Goal: Information Seeking & Learning: Check status

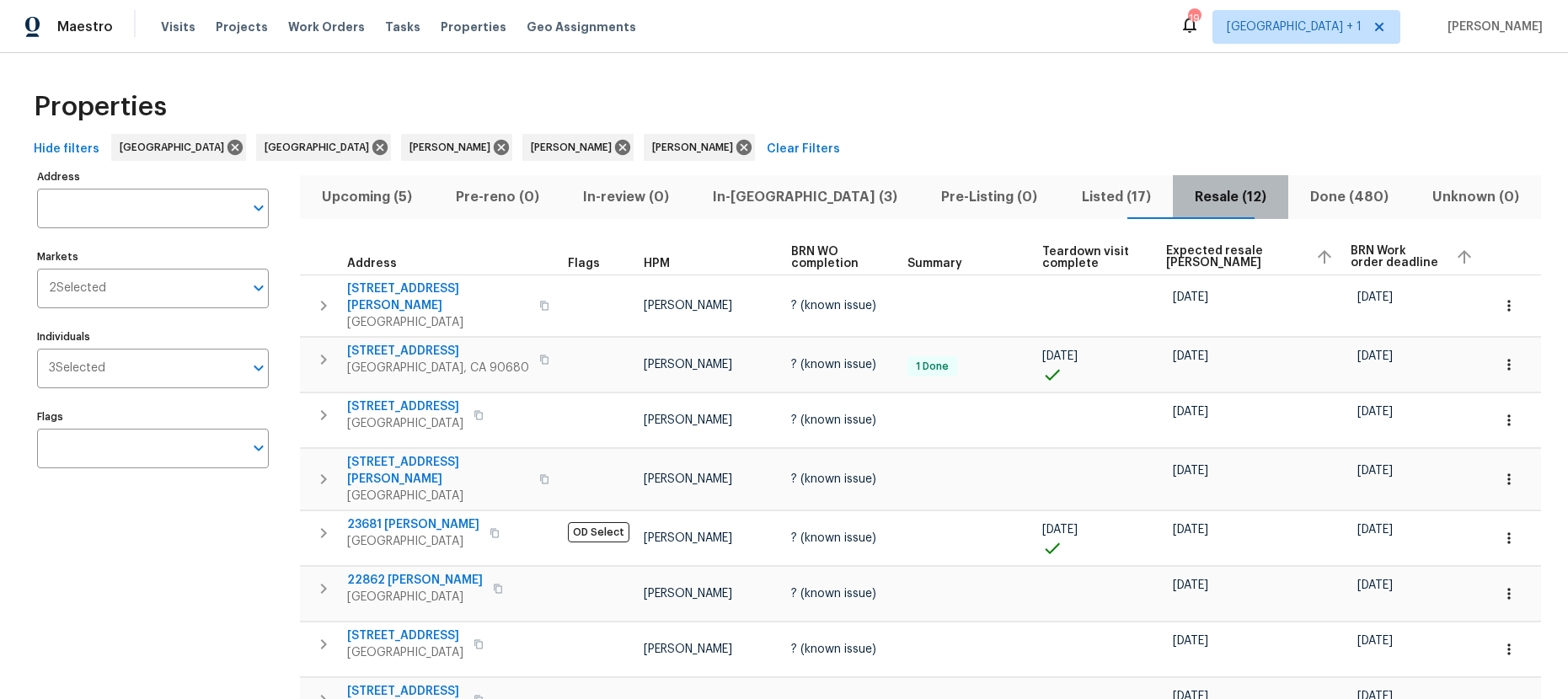
click at [1185, 201] on span "Resale (12)" at bounding box center [1230, 197] width 96 height 24
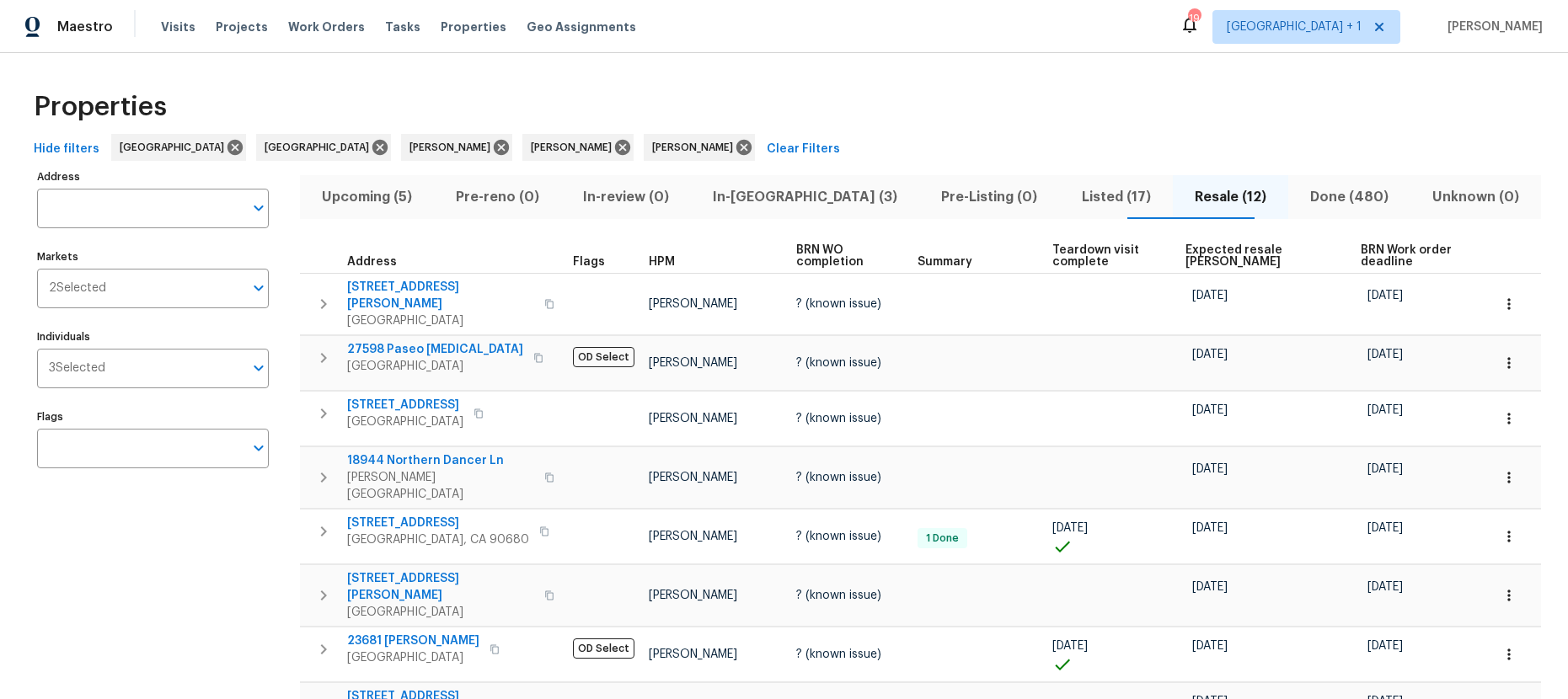
click at [1070, 199] on span "Listed (17)" at bounding box center [1116, 197] width 93 height 24
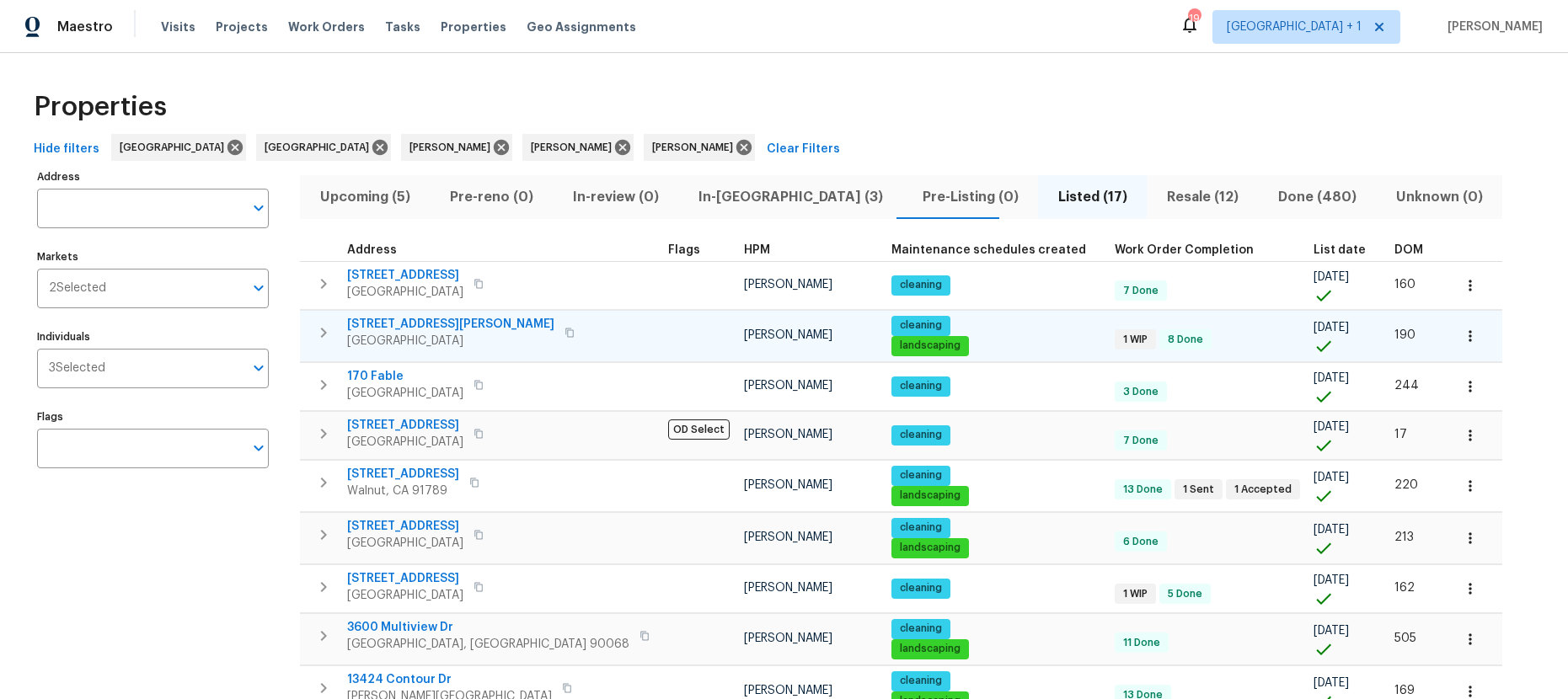
click at [559, 333] on button "button" at bounding box center [569, 333] width 21 height 24
click at [412, 335] on span "[GEOGRAPHIC_DATA]" at bounding box center [450, 341] width 207 height 17
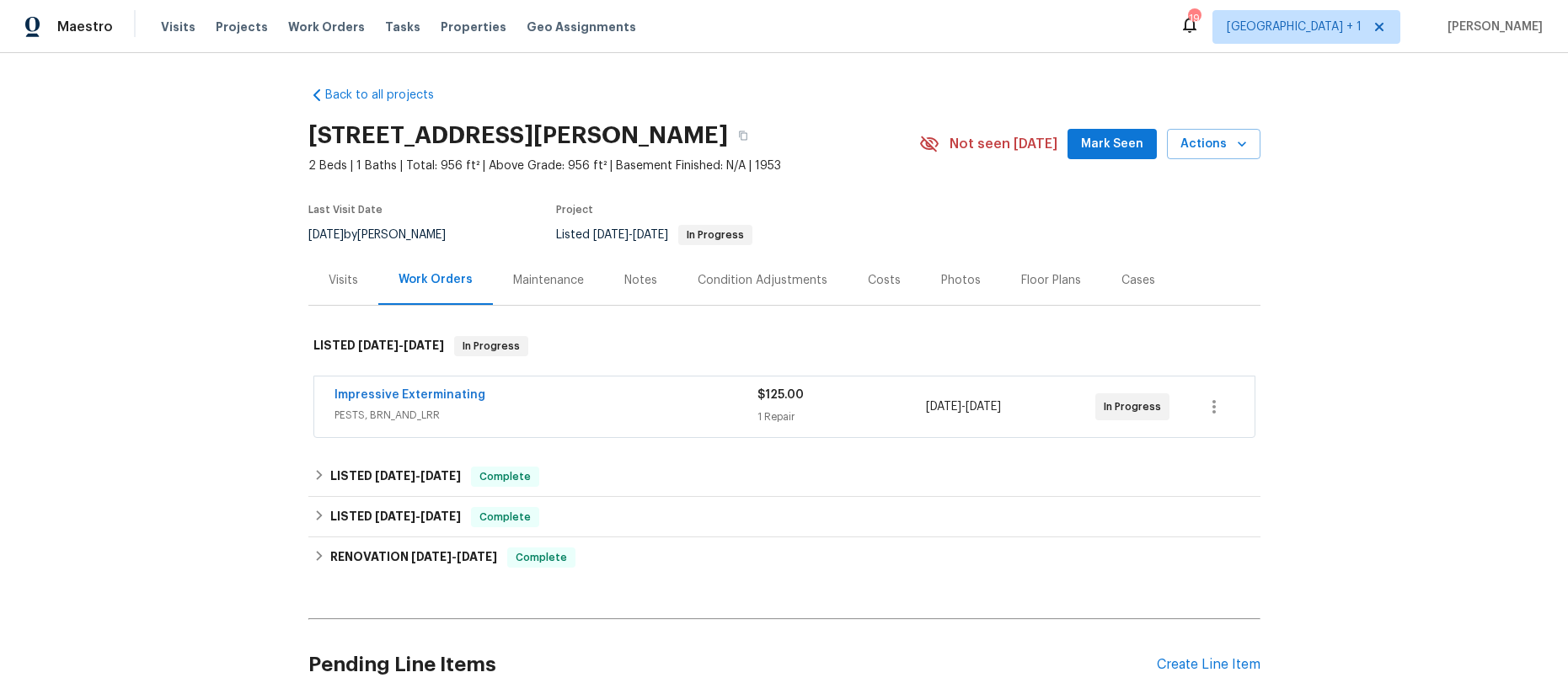
click at [499, 407] on span "PESTS, BRN_AND_LRR" at bounding box center [546, 414] width 423 height 17
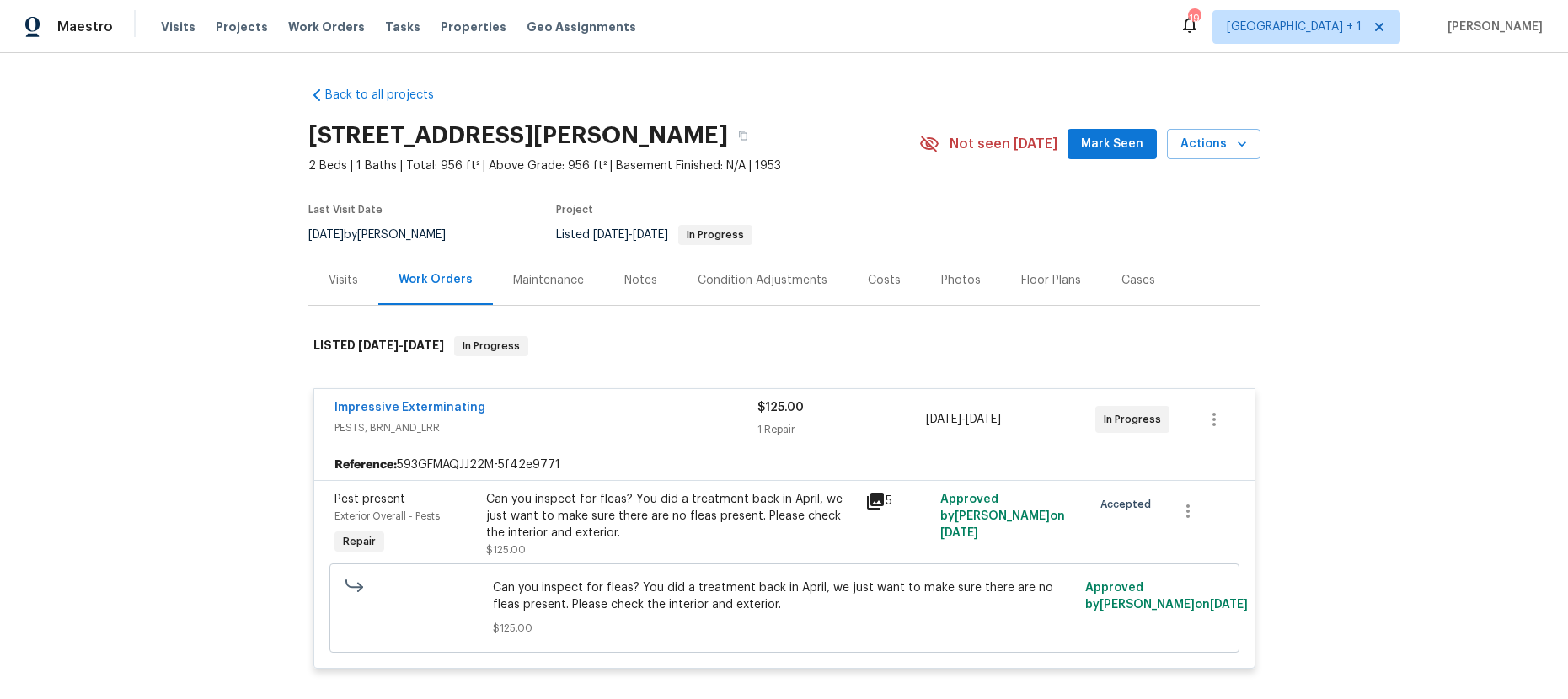
click at [867, 503] on icon at bounding box center [876, 501] width 21 height 21
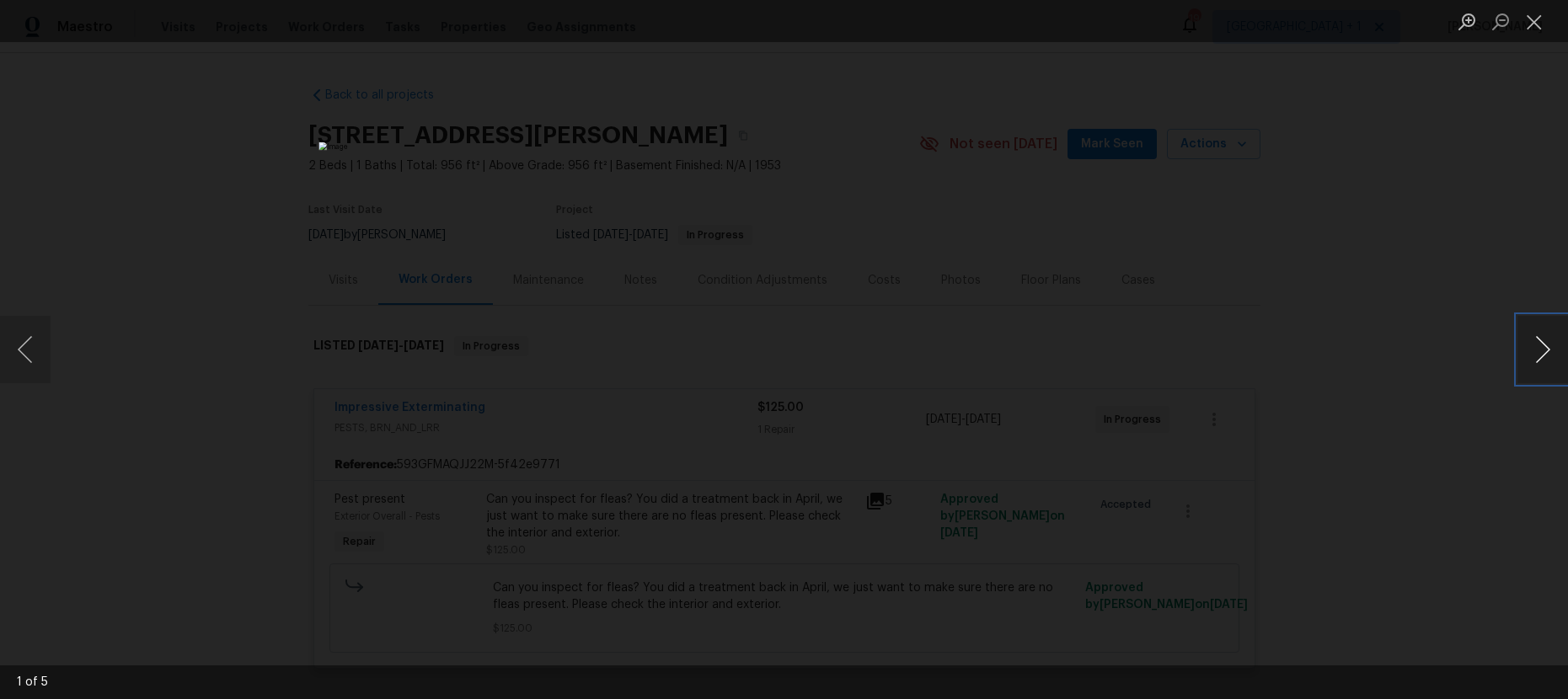
click at [1525, 350] on button "Next image" at bounding box center [1542, 350] width 50 height 67
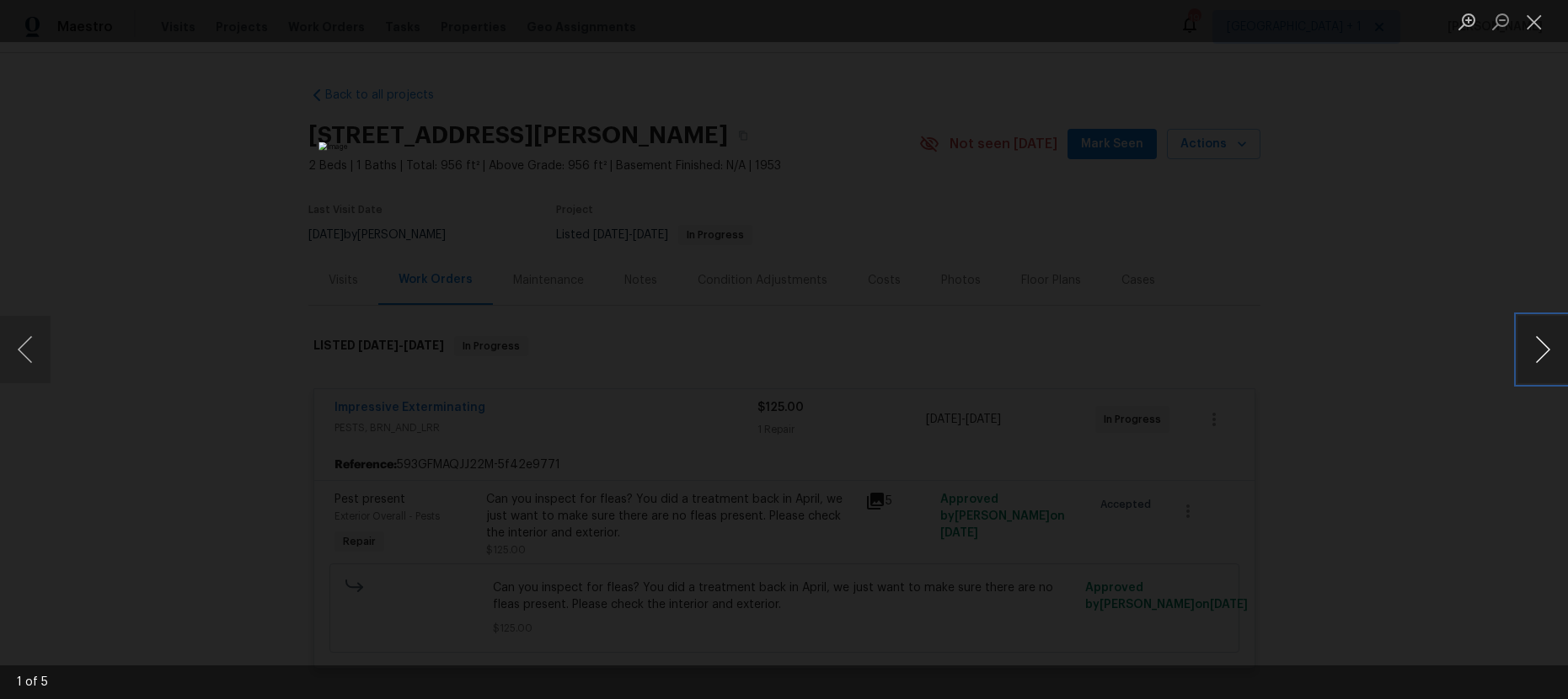
click at [1525, 350] on button "Next image" at bounding box center [1542, 350] width 50 height 67
click at [1533, 32] on button "Close lightbox" at bounding box center [1535, 22] width 33 height 30
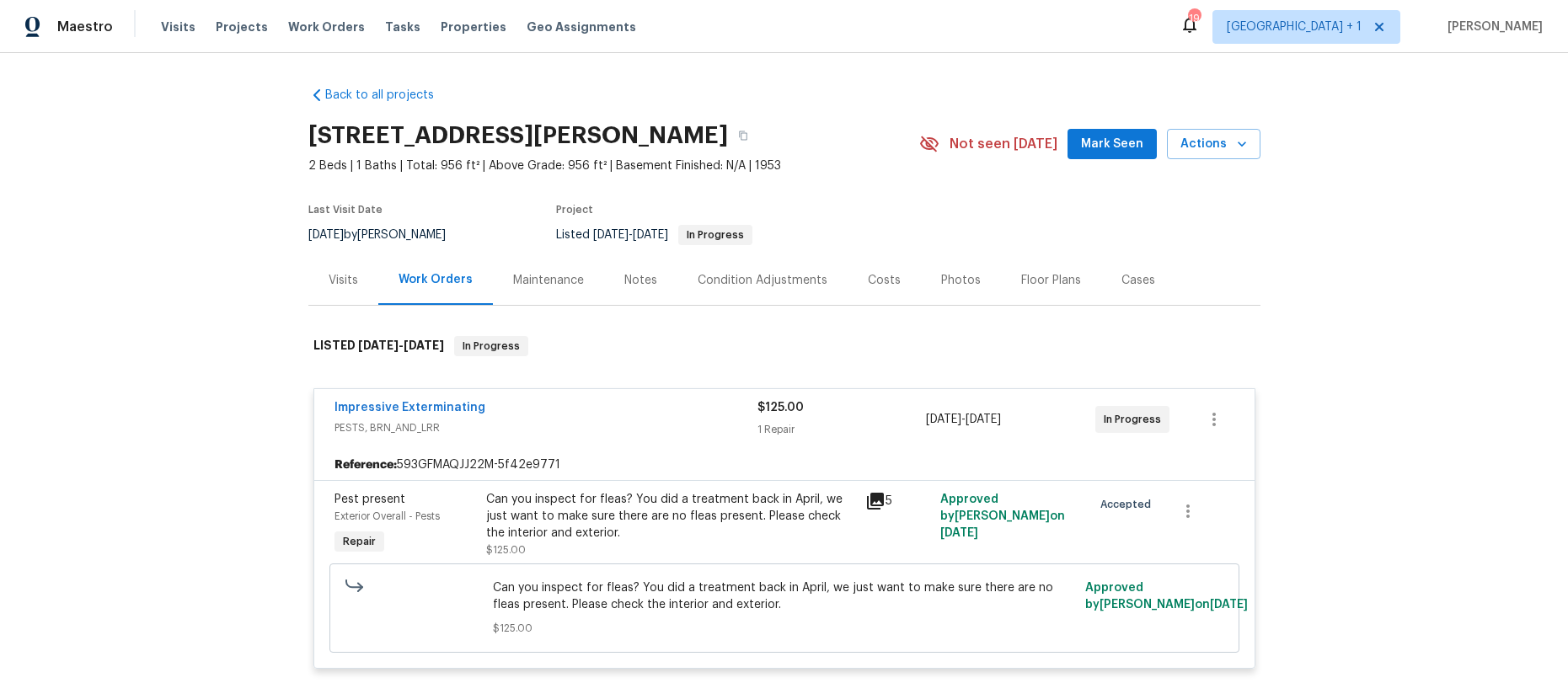
click at [1375, 246] on div "Back to all projects 7165 E Wardlow Rd, Long Beach, CA 90808 2 Beds | 1 Baths |…" at bounding box center [784, 376] width 1568 height 646
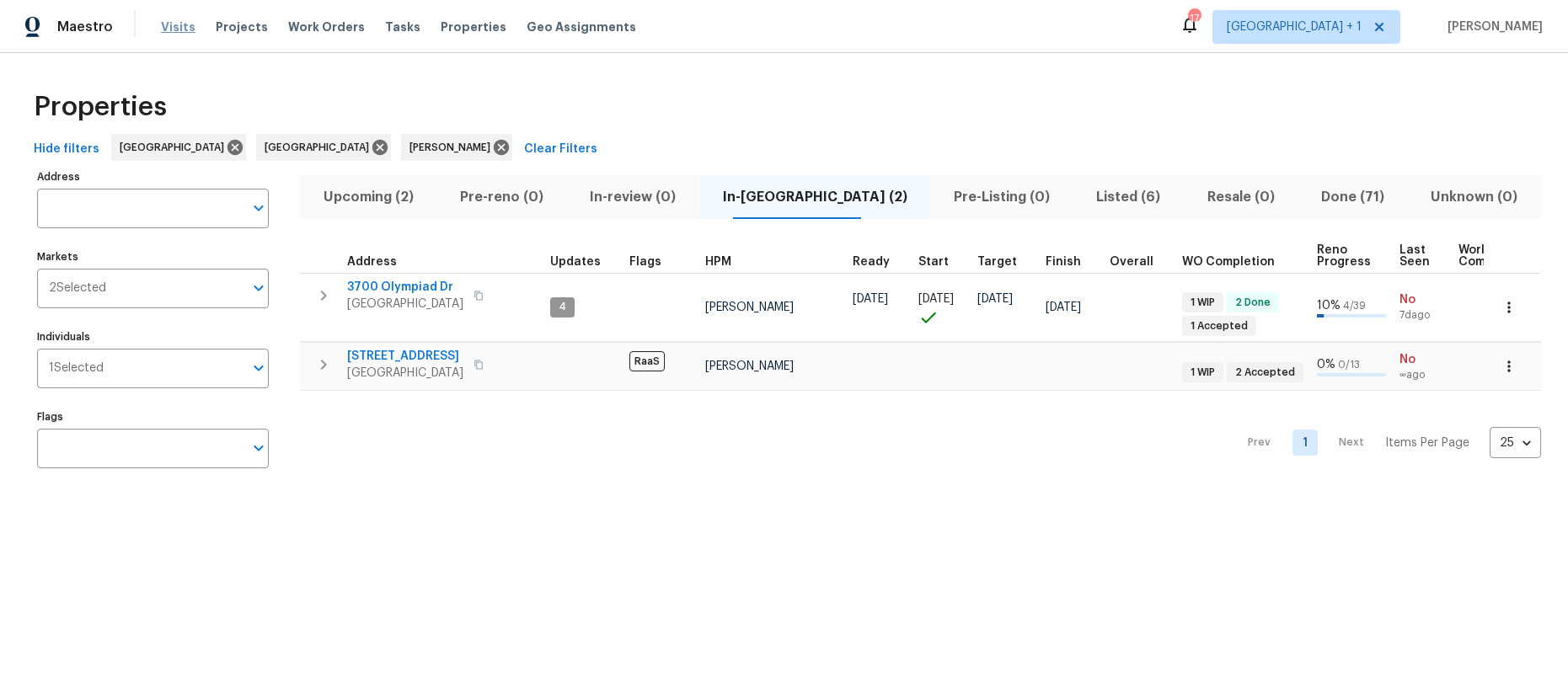
click at [173, 29] on span "Visits" at bounding box center [177, 27] width 34 height 17
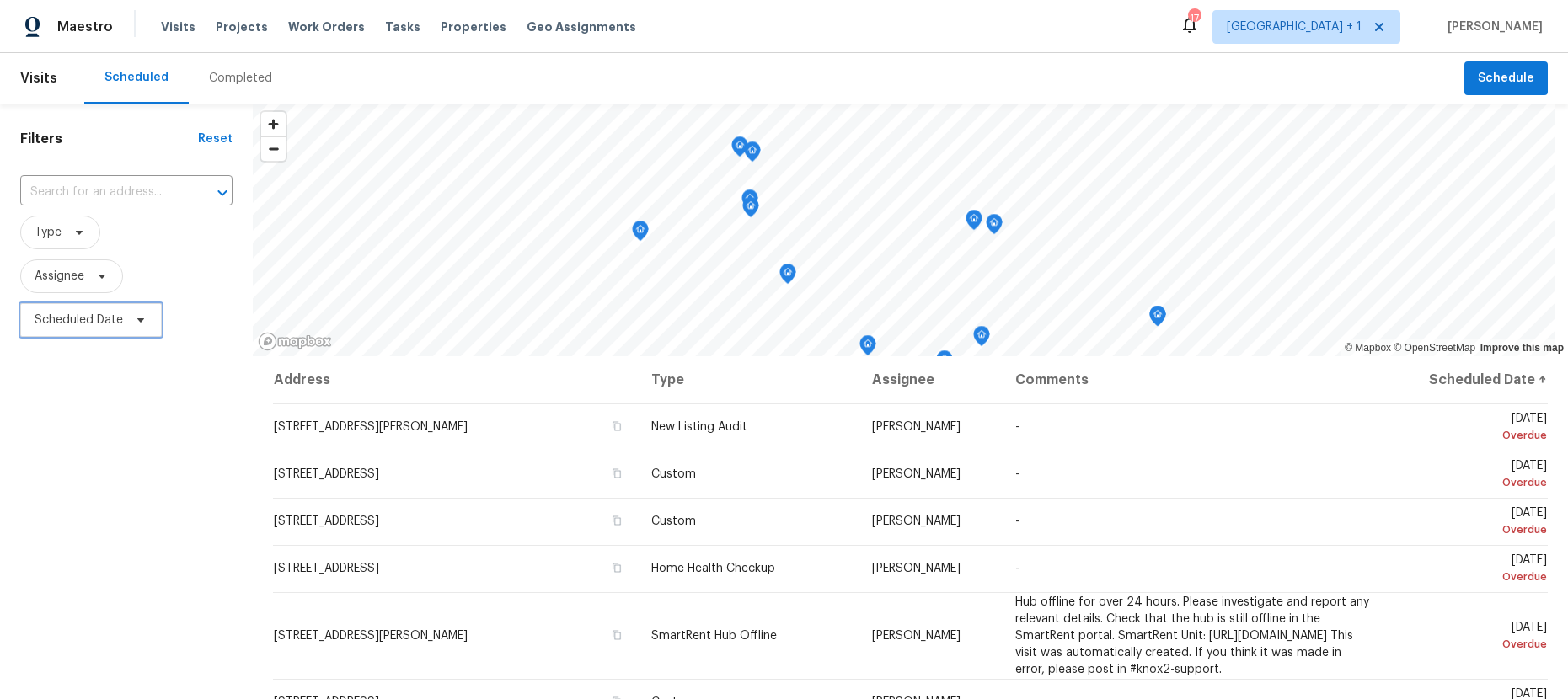
click at [116, 313] on span "Scheduled Date" at bounding box center [79, 320] width 89 height 17
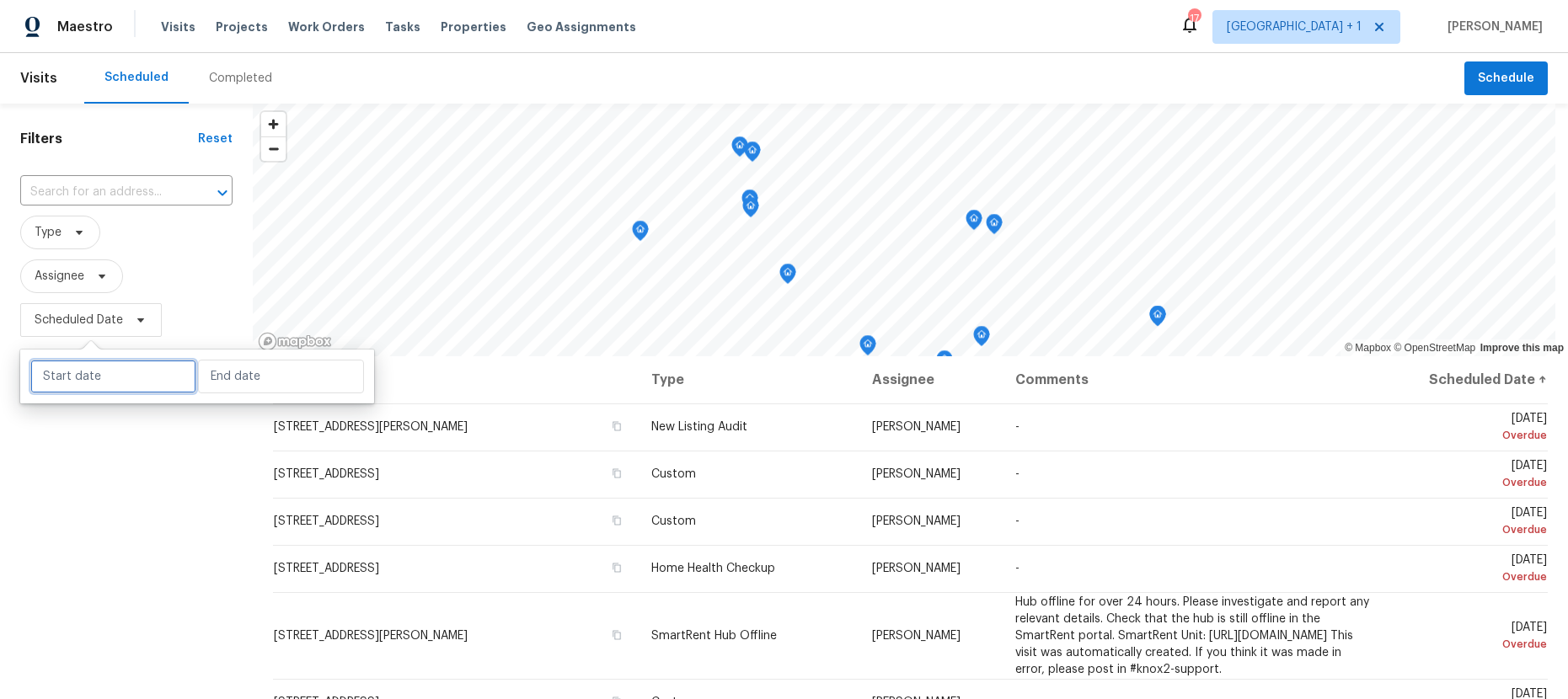
select select "9"
select select "2025"
select select "10"
select select "2025"
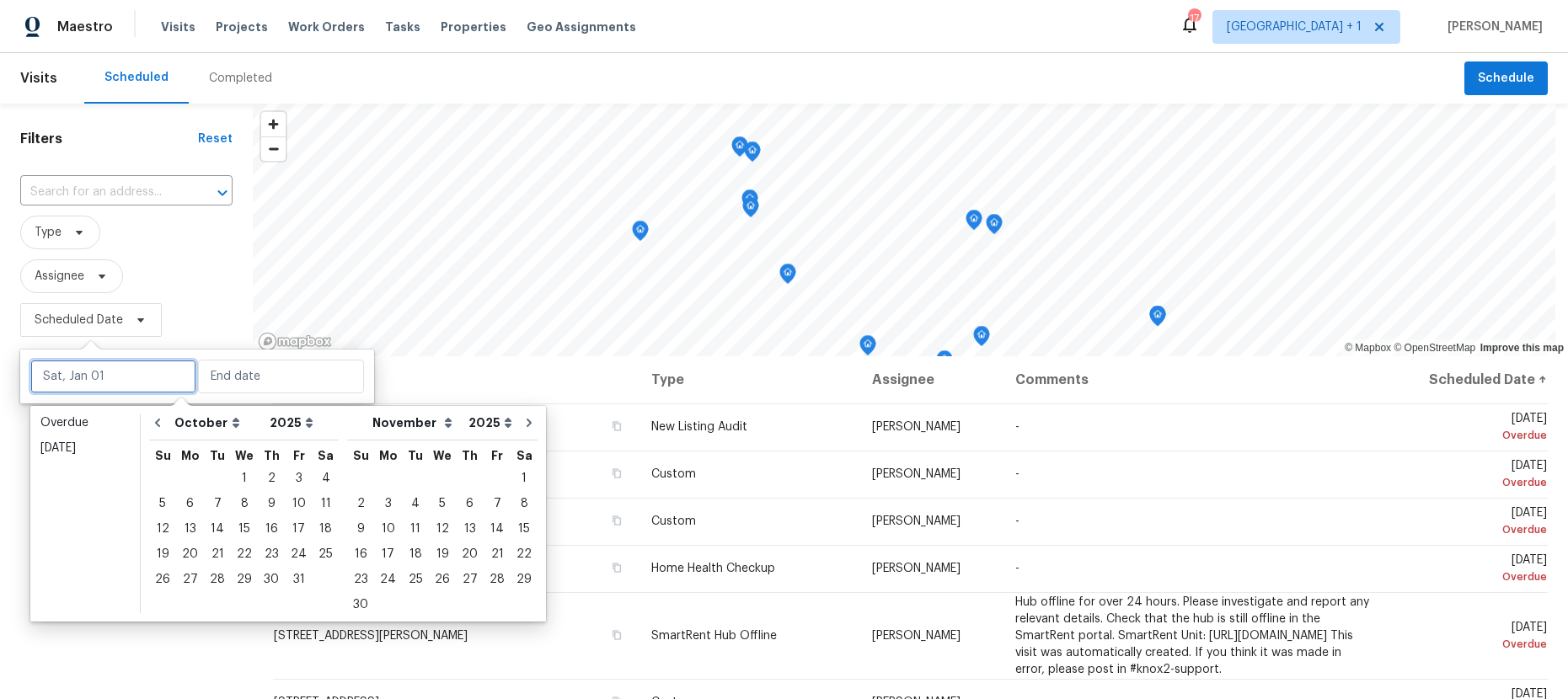
click at [145, 377] on input "text" at bounding box center [113, 376] width 166 height 33
click at [269, 502] on div "9" at bounding box center [271, 504] width 27 height 24
type input "Thu, Oct 09"
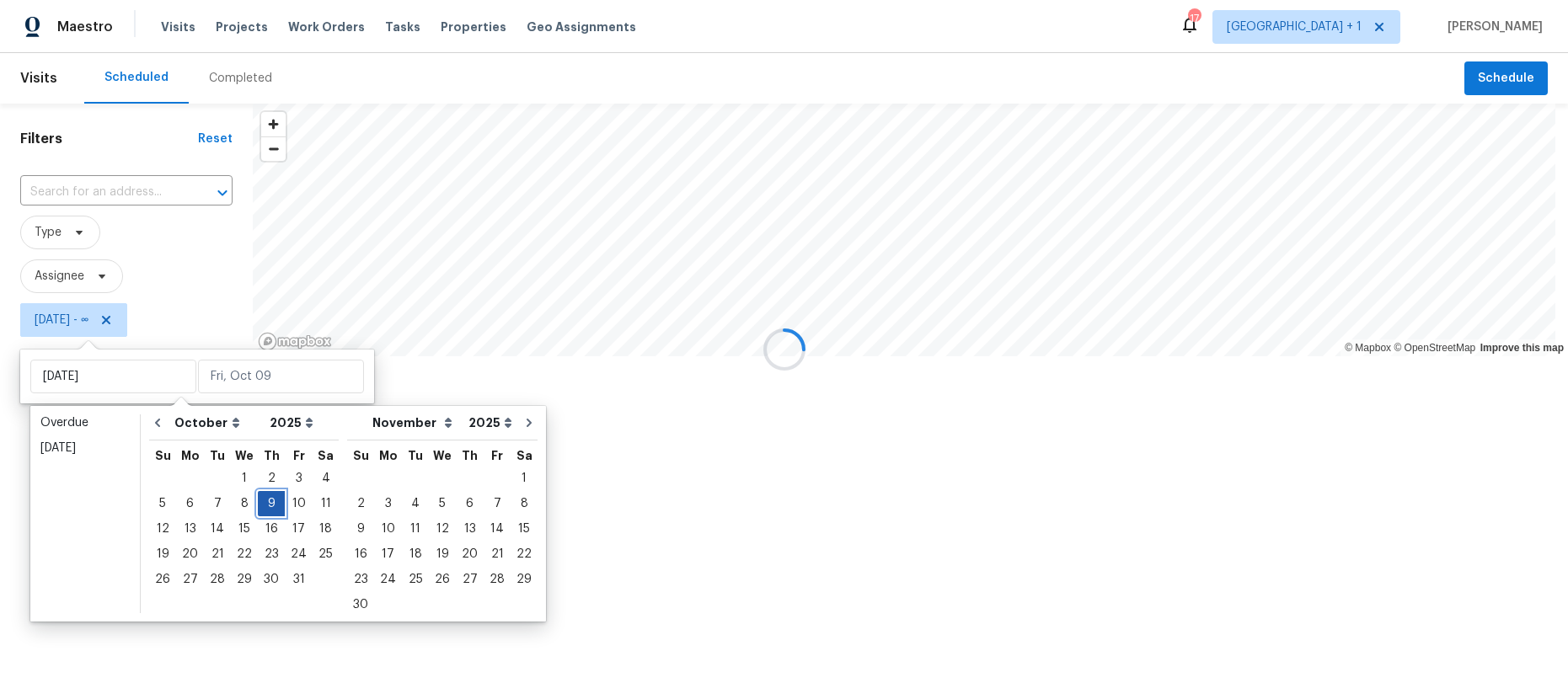
click at [269, 502] on div "9" at bounding box center [271, 504] width 27 height 24
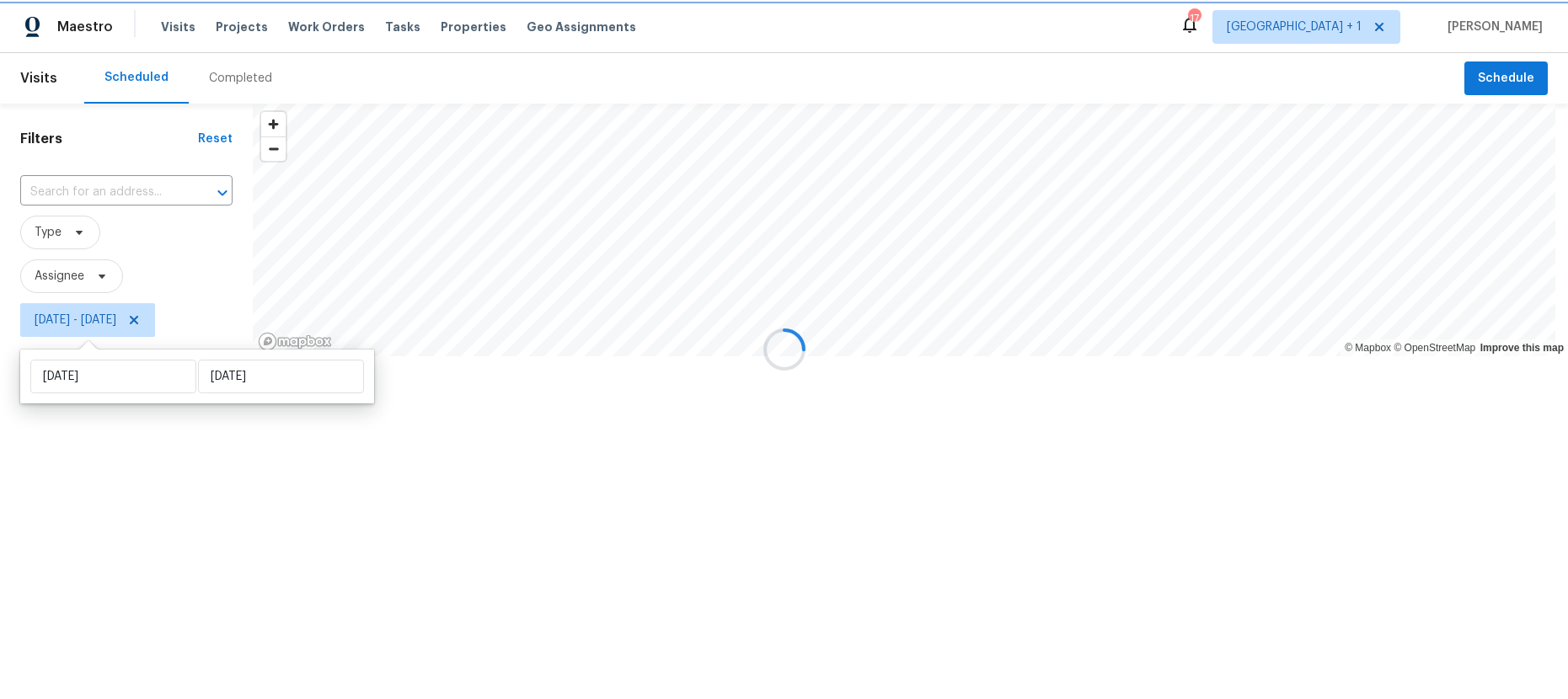
type input "Thu, Oct 09"
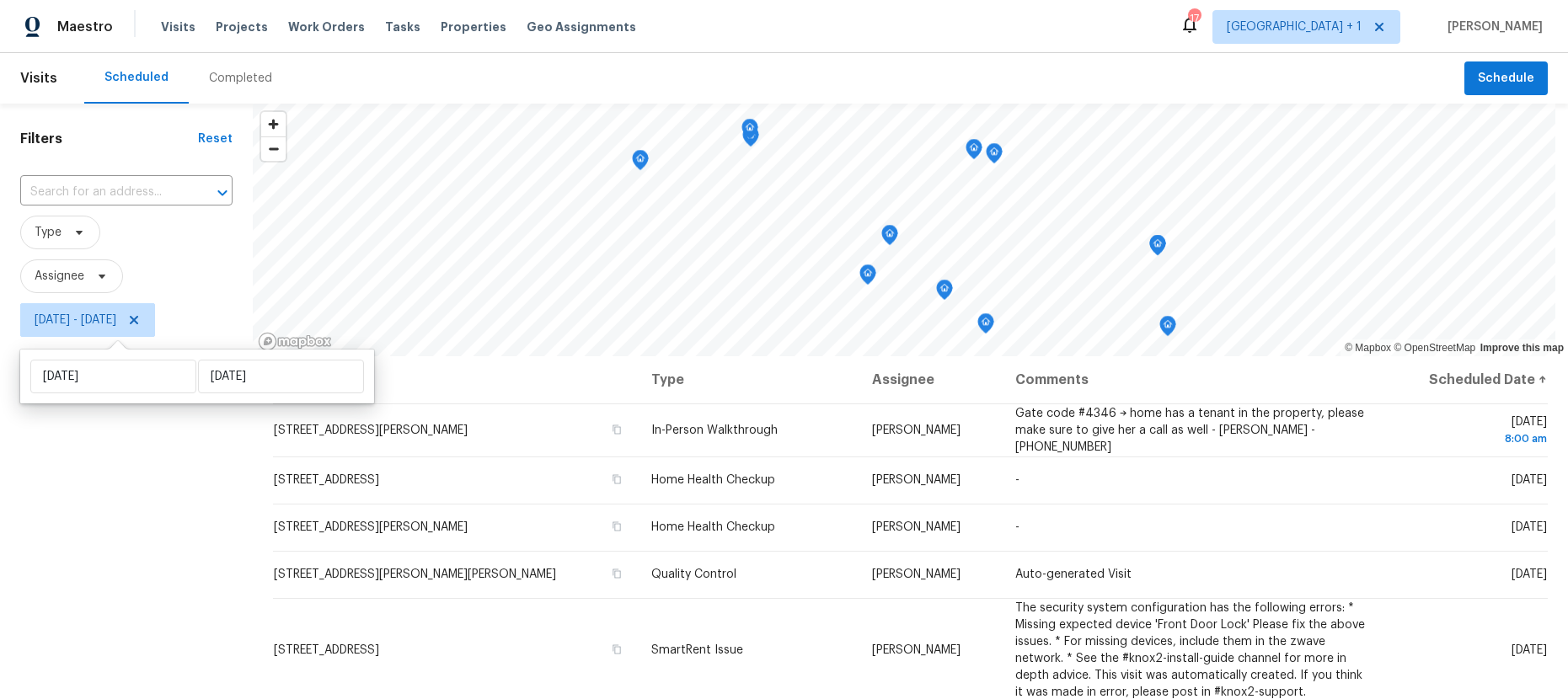
click at [67, 535] on div "Filters Reset ​ Type Assignee Thu, Oct 09 - Thu, Oct 09" at bounding box center [126, 509] width 253 height 812
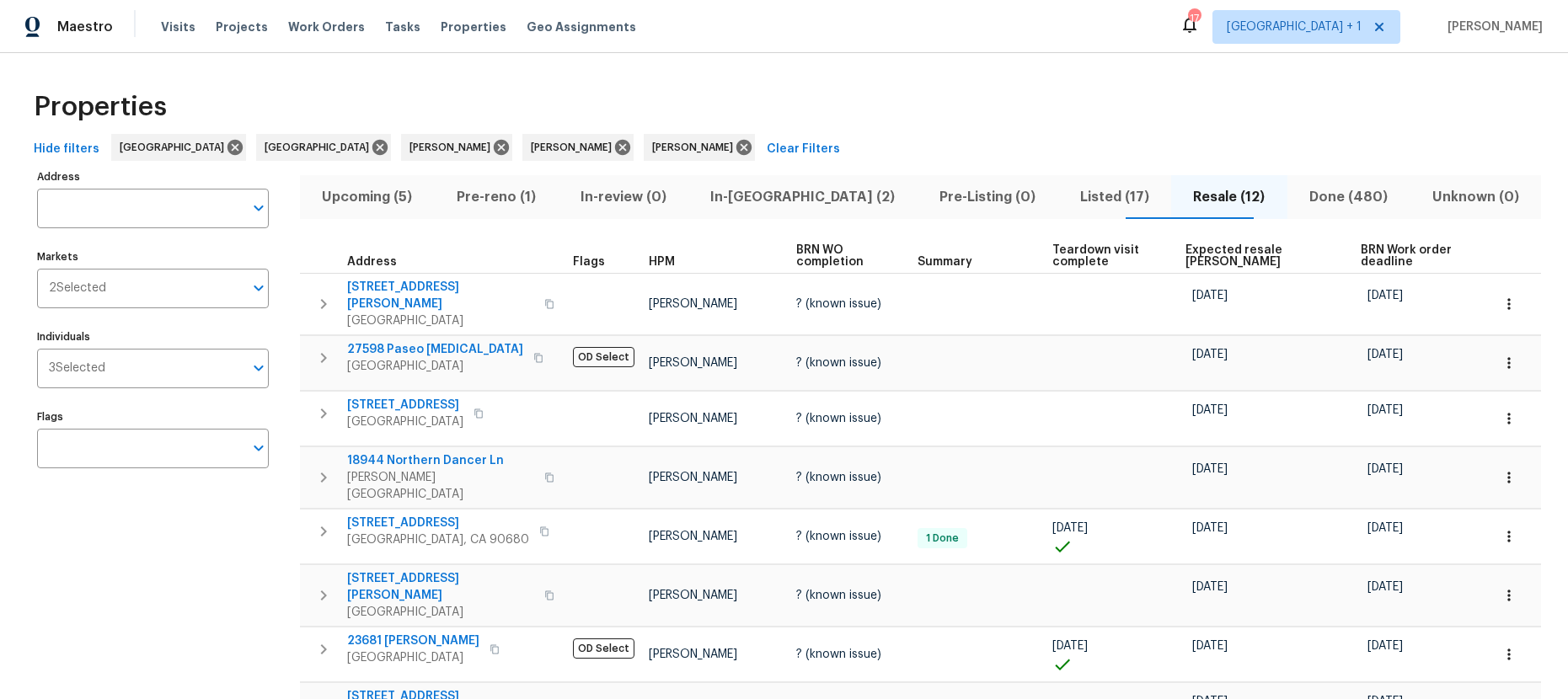
click at [1068, 201] on span "Listed (17)" at bounding box center [1114, 197] width 94 height 24
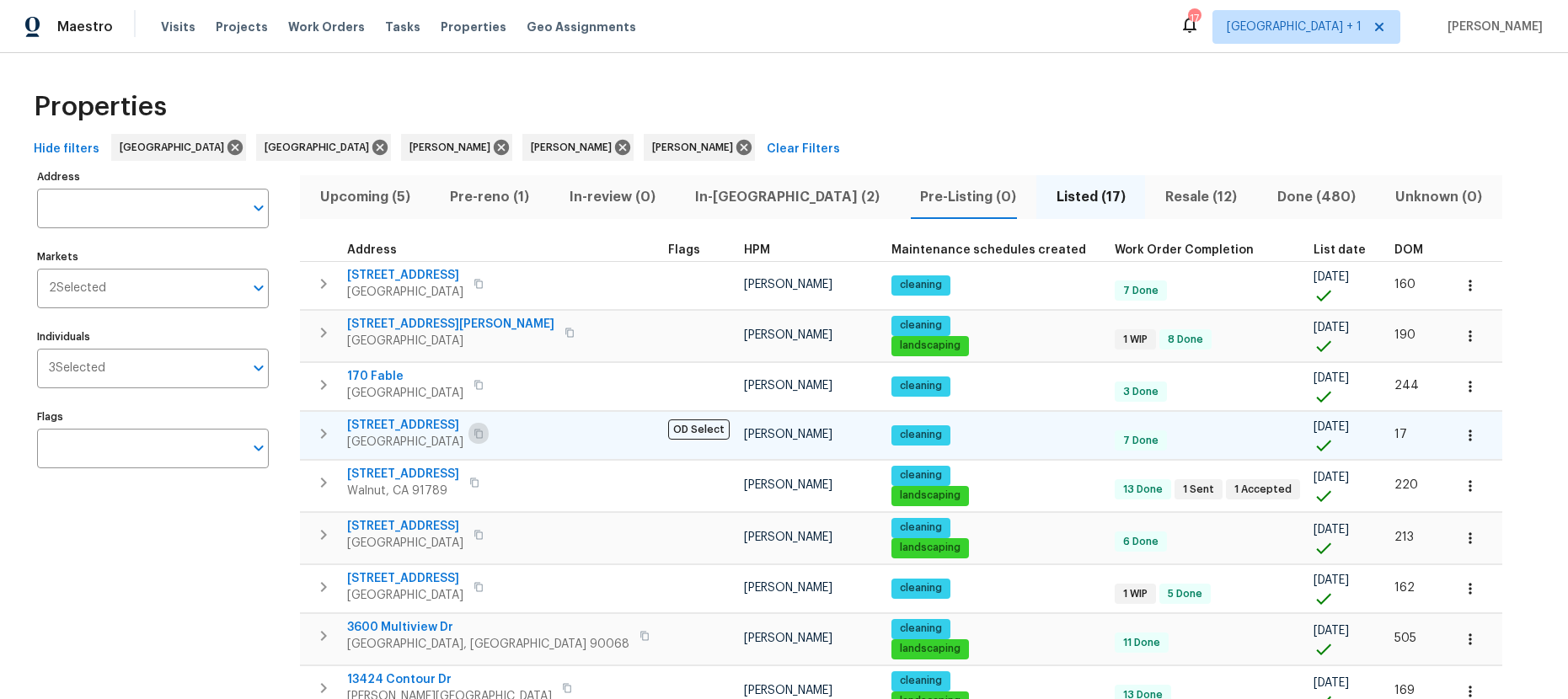
click at [489, 434] on button "button" at bounding box center [479, 434] width 21 height 24
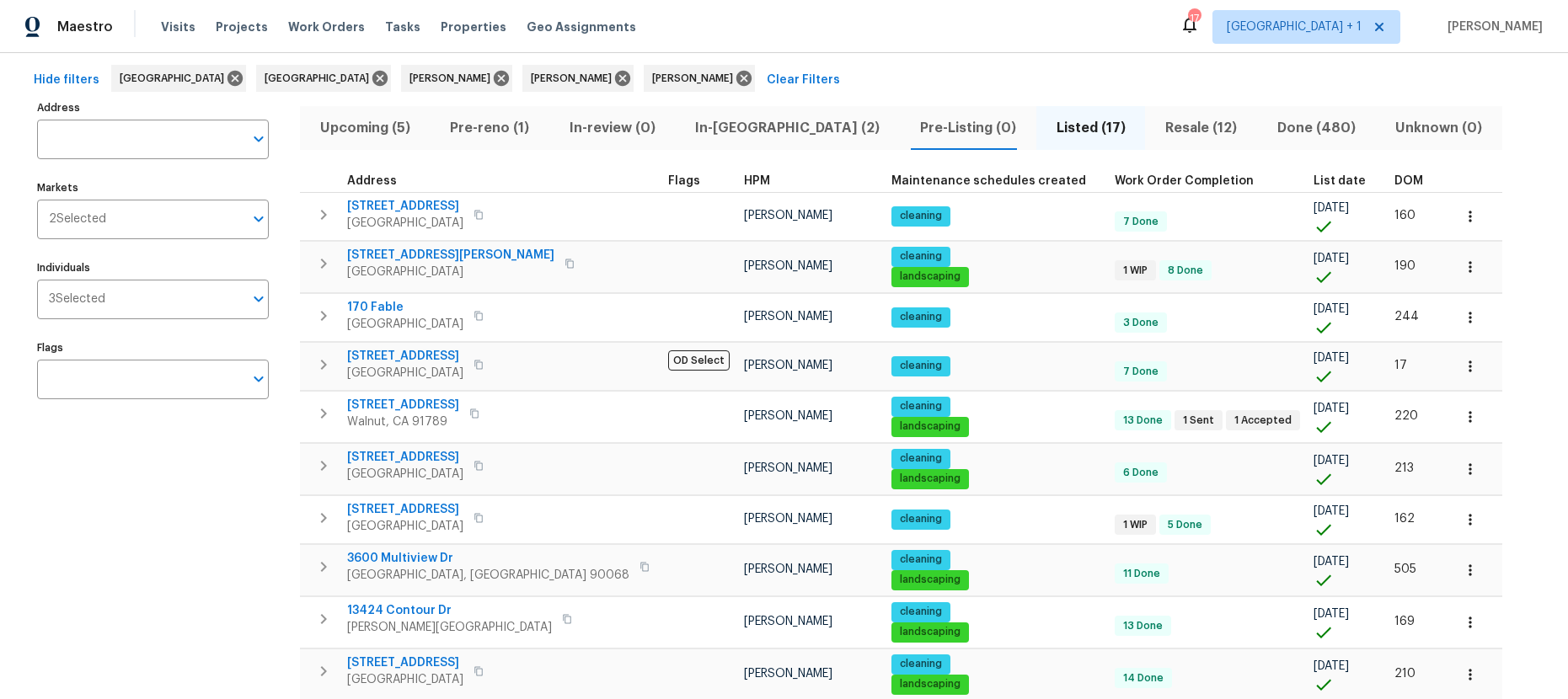
scroll to position [71, 0]
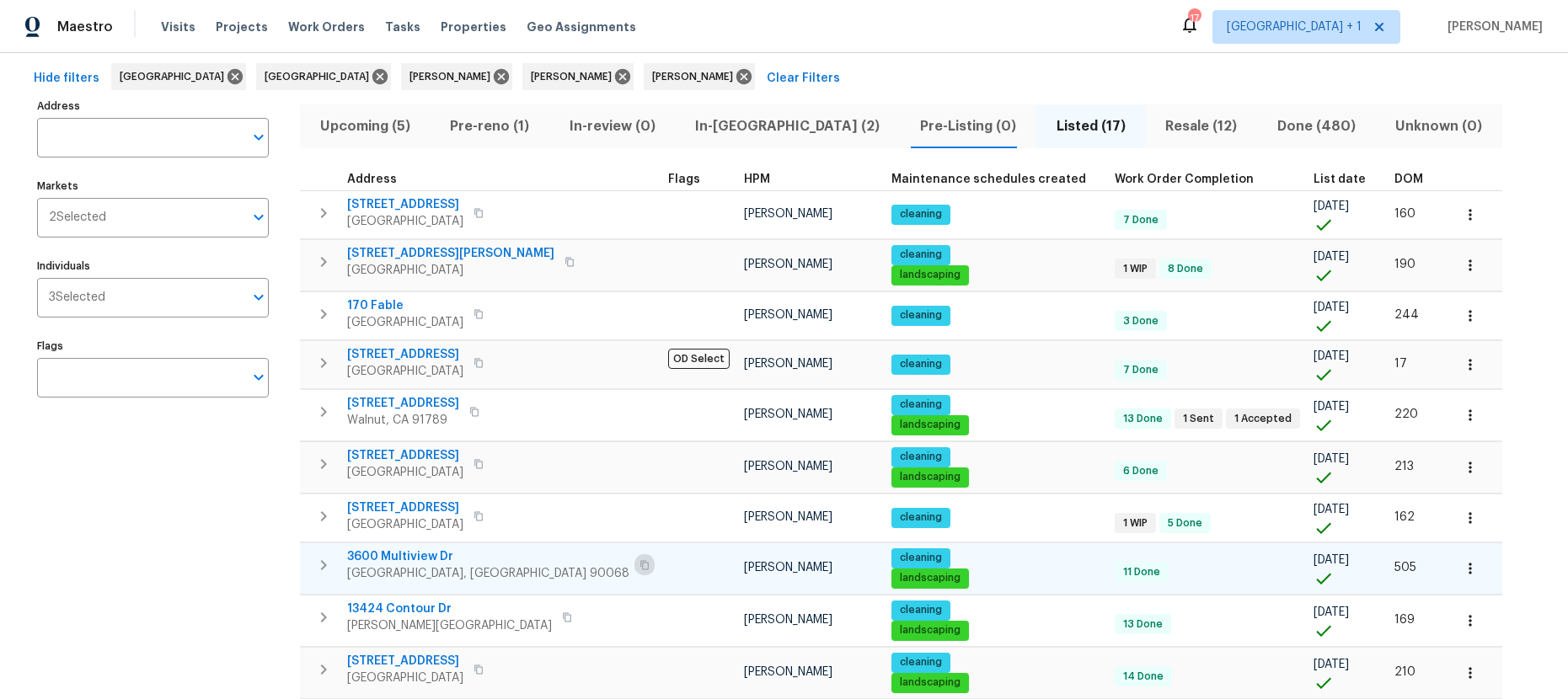
click at [639, 567] on icon "button" at bounding box center [644, 565] width 10 height 10
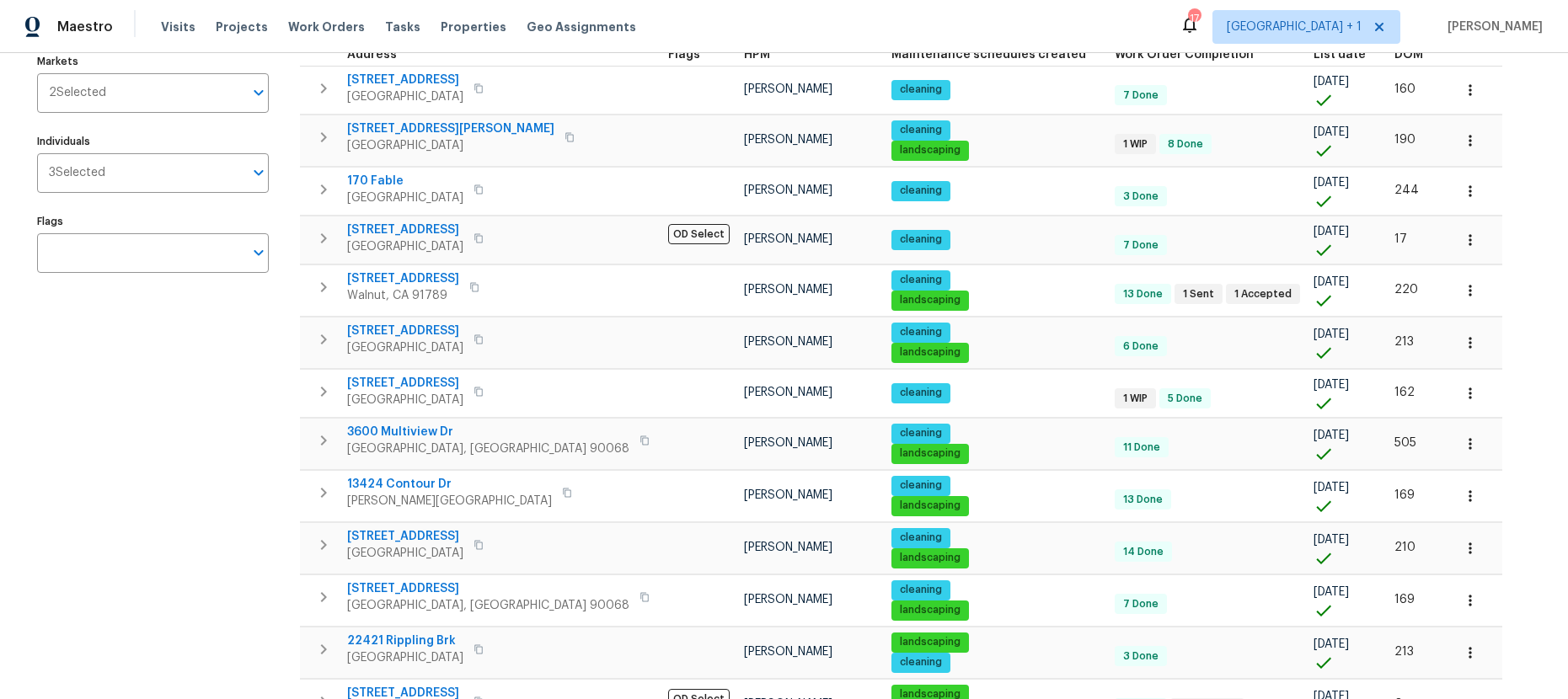
scroll to position [199, 0]
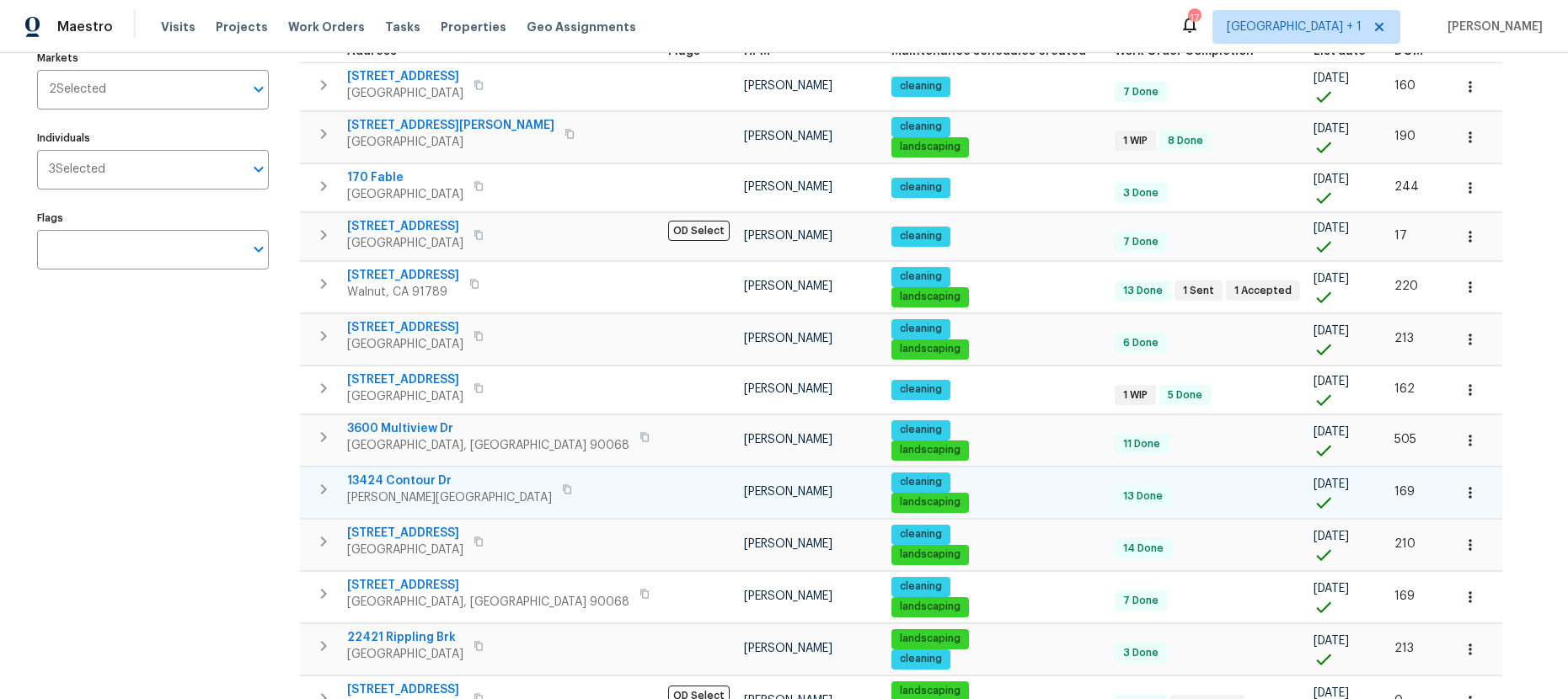
click at [562, 490] on icon "button" at bounding box center [567, 489] width 10 height 10
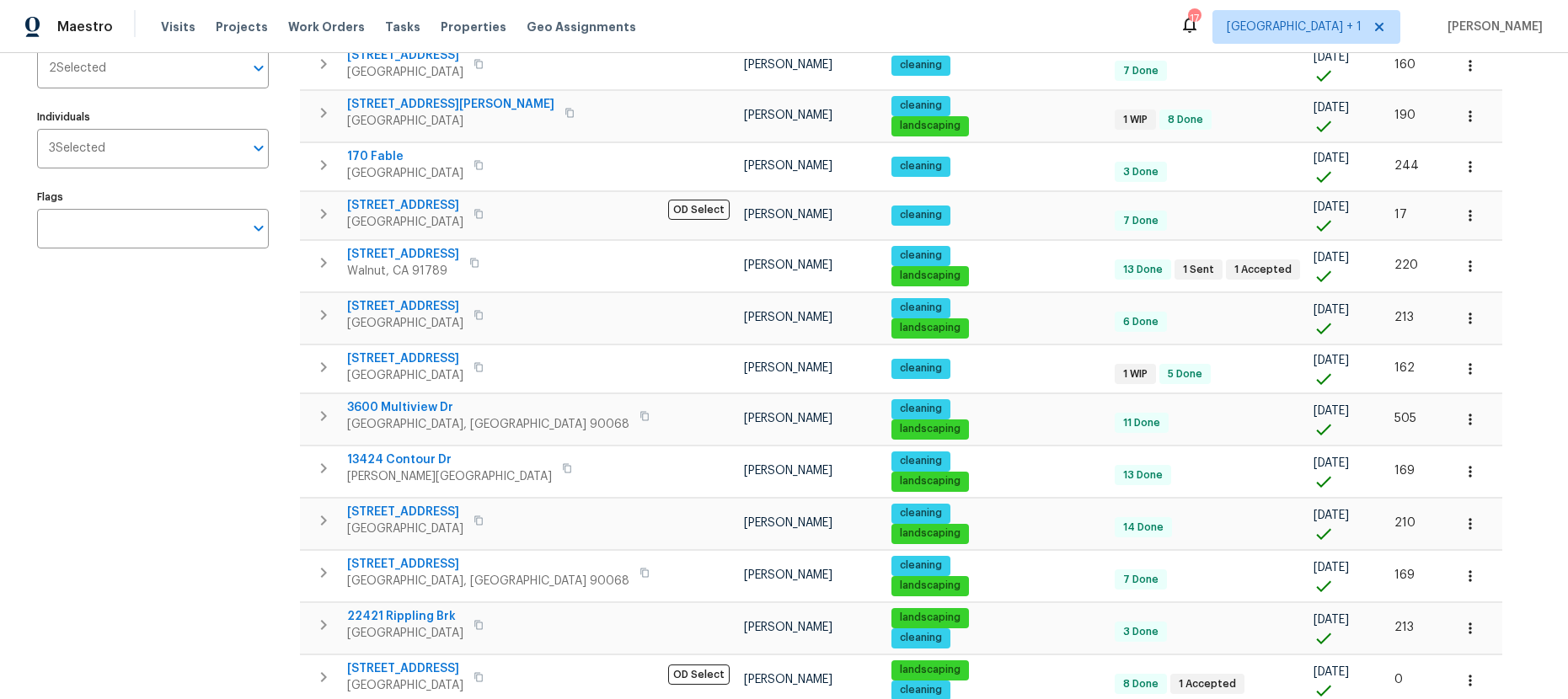
scroll to position [242, 0]
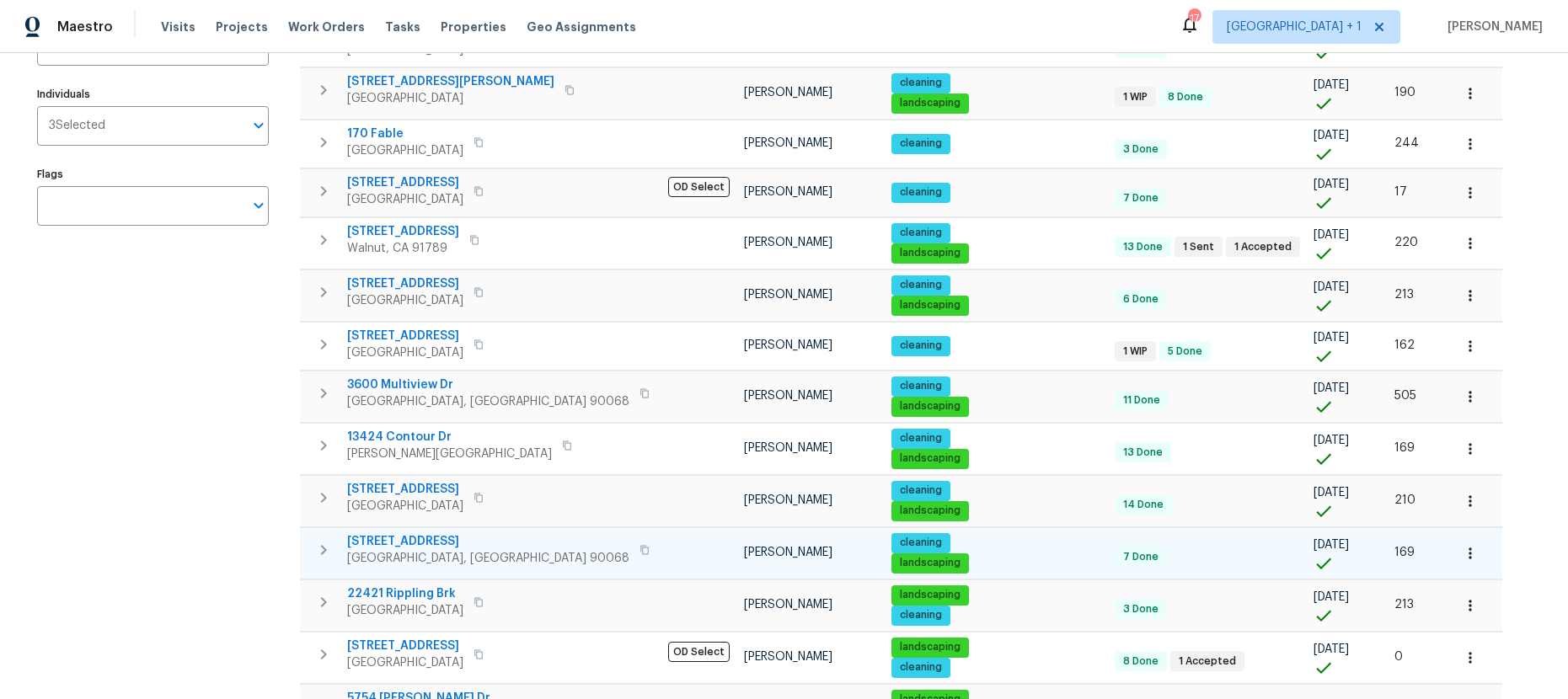
click at [639, 551] on icon "button" at bounding box center [644, 550] width 10 height 10
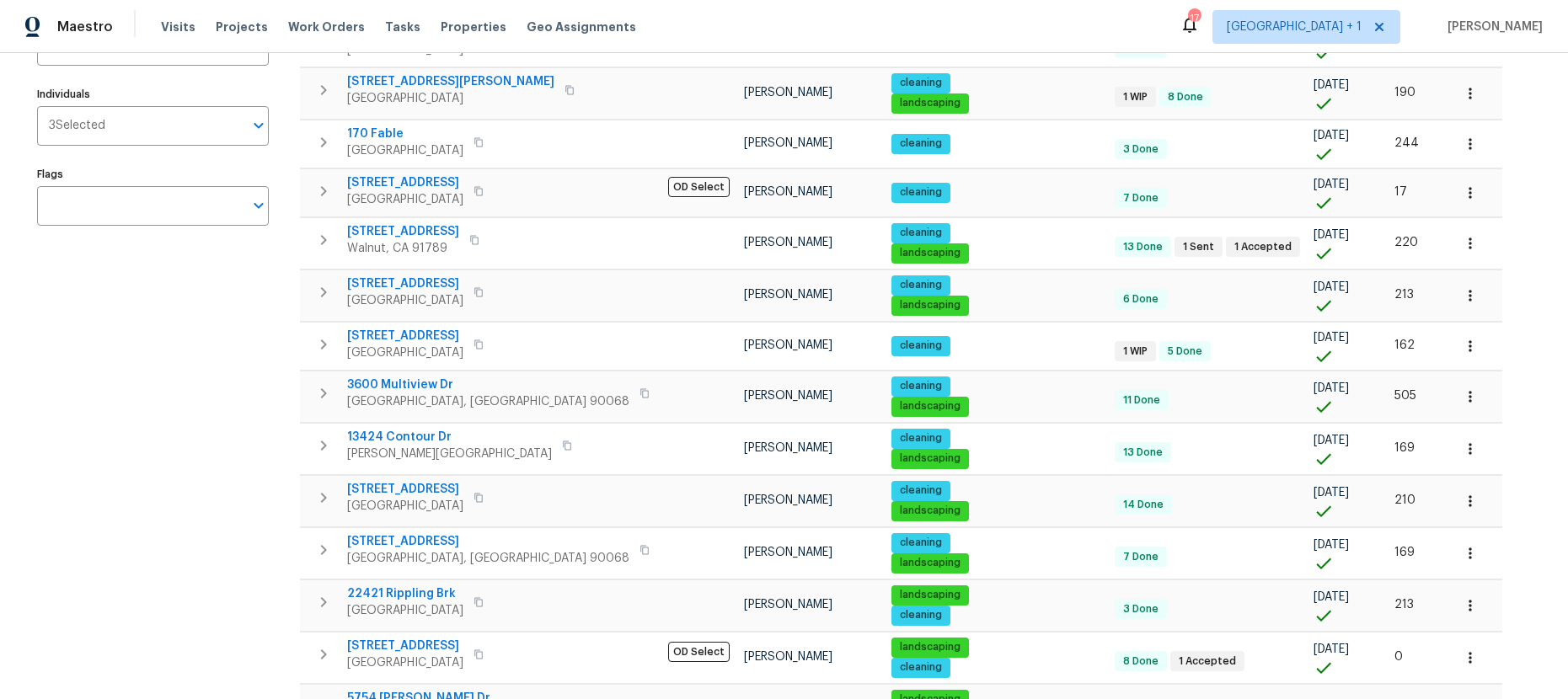
scroll to position [0, 0]
